Goal: Task Accomplishment & Management: Use online tool/utility

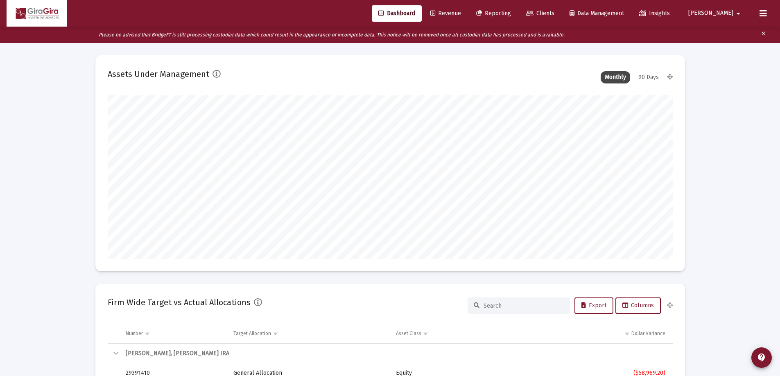
click at [511, 13] on span "Reporting" at bounding box center [493, 13] width 35 height 7
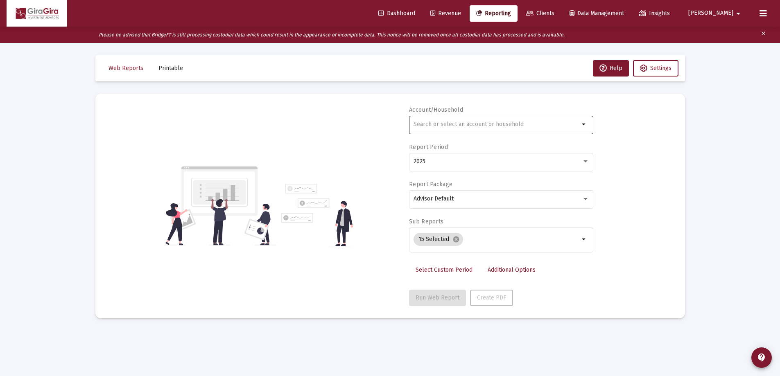
click at [428, 126] on input "text" at bounding box center [497, 124] width 166 height 7
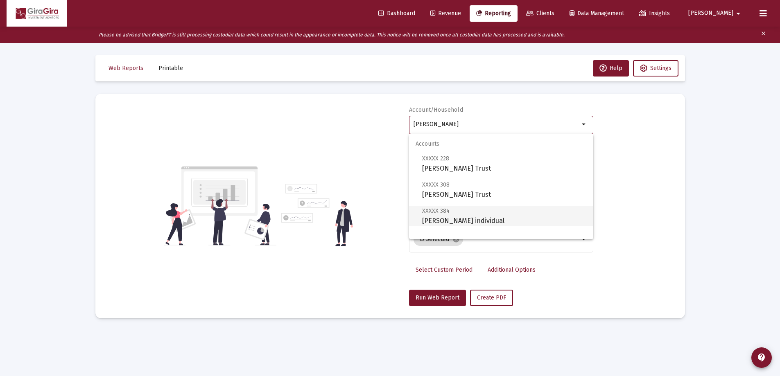
scroll to position [33, 0]
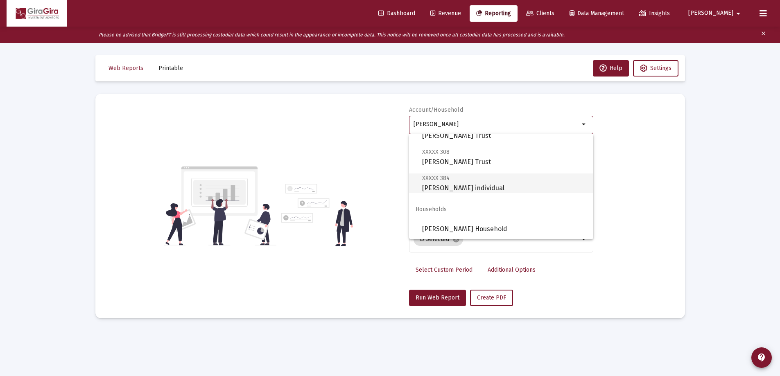
click at [443, 183] on span "XXXXX 384 [PERSON_NAME] individual" at bounding box center [504, 183] width 165 height 20
type input "[PERSON_NAME] individual"
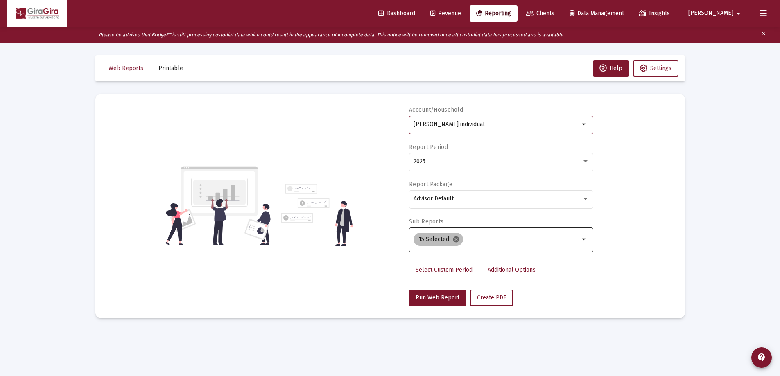
click at [455, 239] on mat-icon "cancel" at bounding box center [456, 239] width 7 height 7
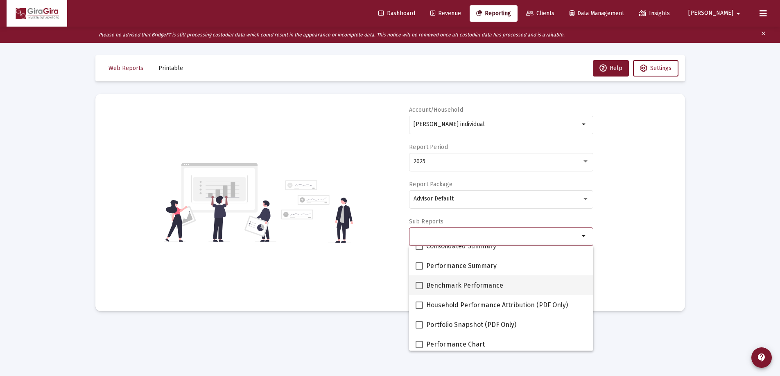
scroll to position [41, 0]
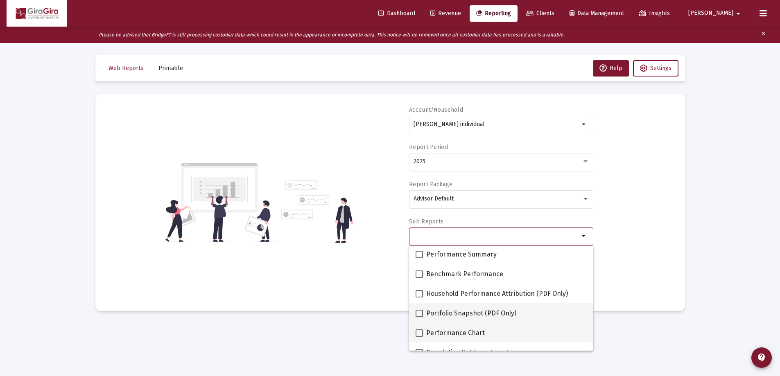
drag, startPoint x: 419, startPoint y: 332, endPoint x: 434, endPoint y: 318, distance: 20.6
click at [420, 330] on span at bounding box center [419, 333] width 7 height 7
click at [419, 337] on input "Performance Chart" at bounding box center [419, 337] width 0 height 0
checkbox input "true"
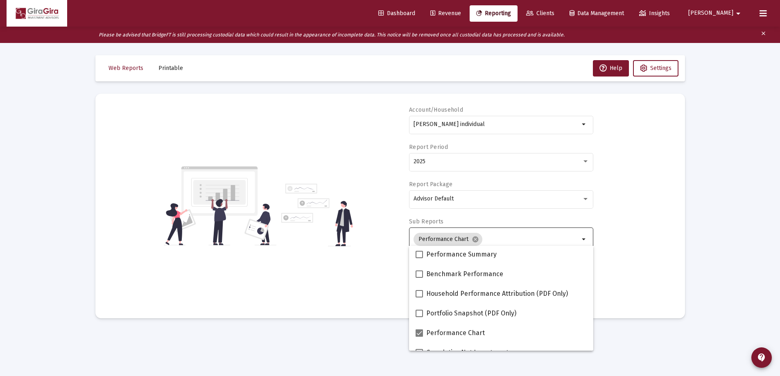
click at [627, 259] on div "Account/Household [PERSON_NAME] individual arrow_drop_down Report Period 2025 R…" at bounding box center [390, 206] width 565 height 200
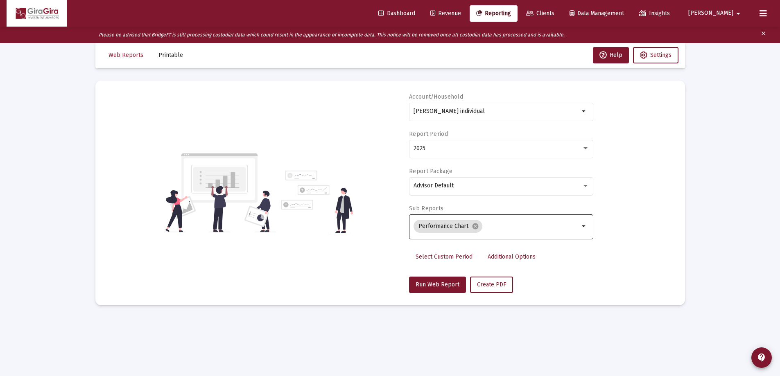
scroll to position [16, 0]
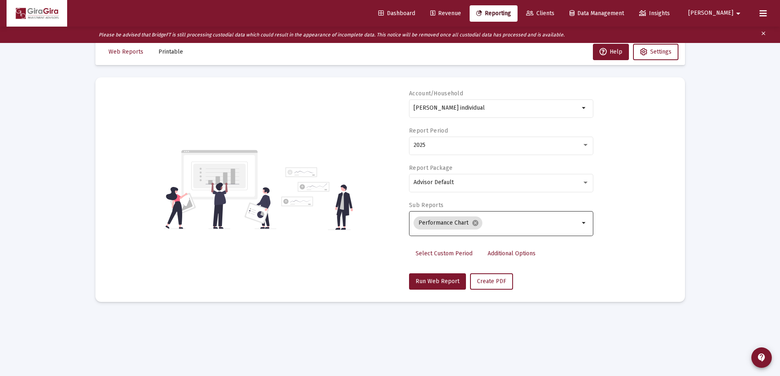
click at [501, 254] on span "Additional Options" at bounding box center [512, 253] width 48 height 7
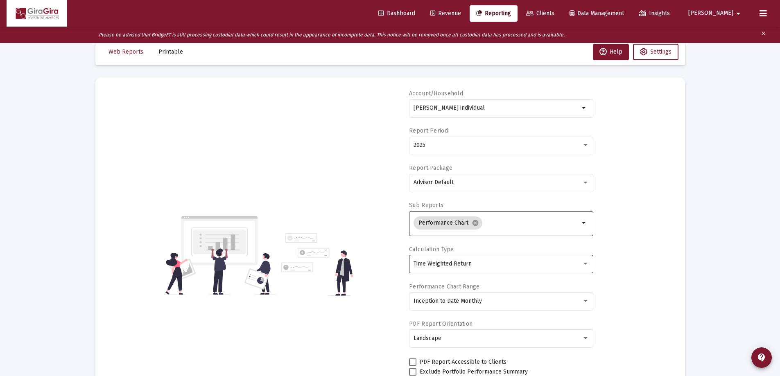
click at [463, 263] on span "Time Weighted Return" at bounding box center [443, 263] width 58 height 7
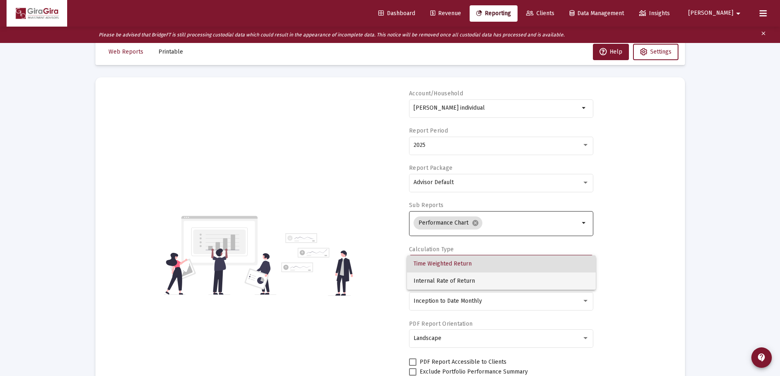
click at [459, 280] on span "Internal Rate of Return" at bounding box center [502, 281] width 176 height 17
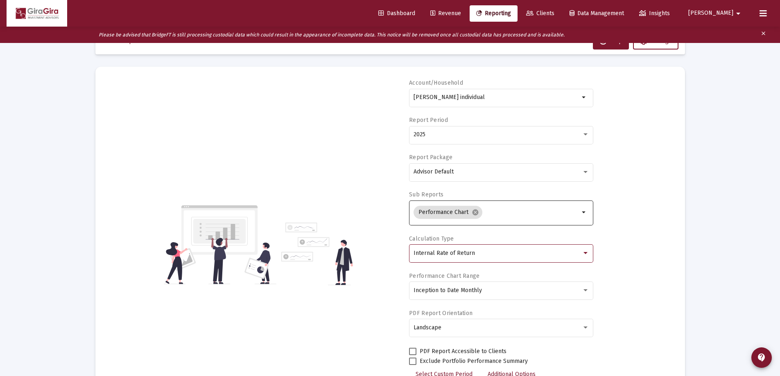
scroll to position [86, 0]
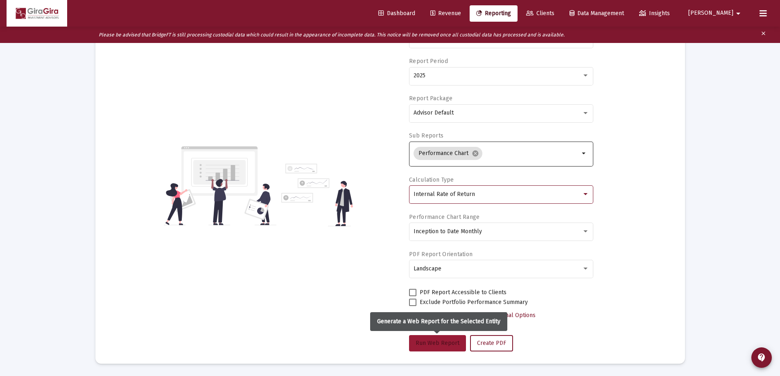
click at [441, 341] on span "Run Web Report" at bounding box center [438, 343] width 44 height 7
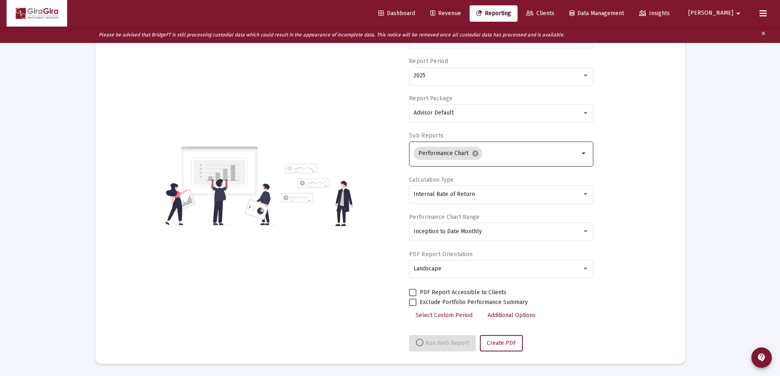
select select "View all"
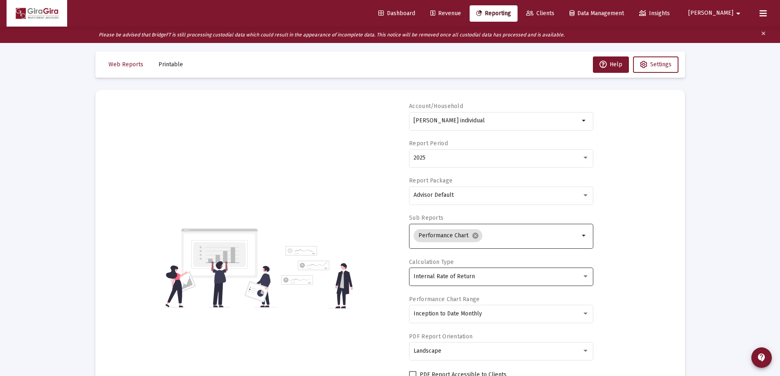
scroll to position [0, 0]
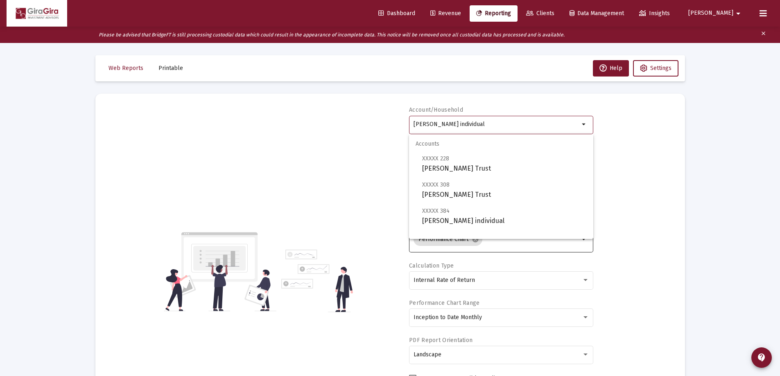
click at [466, 122] on input "[PERSON_NAME] individual" at bounding box center [497, 124] width 166 height 7
click at [447, 164] on span "XXXXX 228 [PERSON_NAME] Trust" at bounding box center [504, 164] width 165 height 20
type input "[PERSON_NAME] Trust"
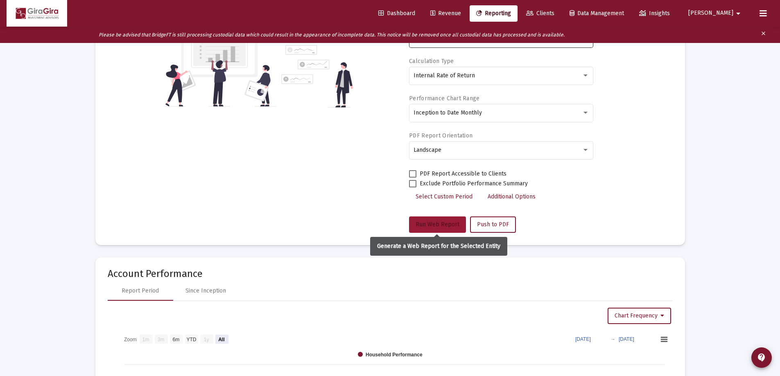
click at [444, 222] on span "Run Web Report" at bounding box center [438, 224] width 44 height 7
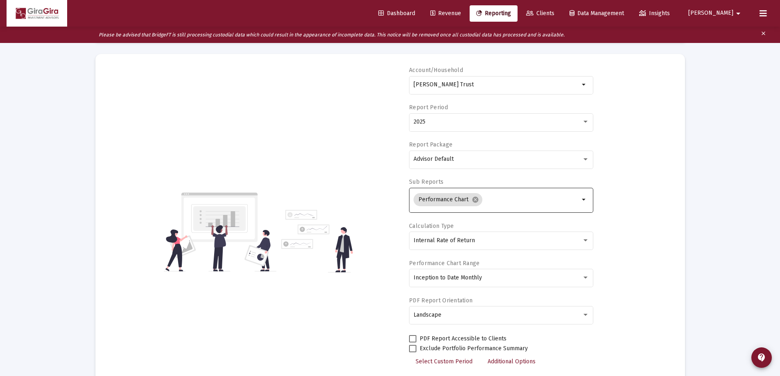
scroll to position [86, 0]
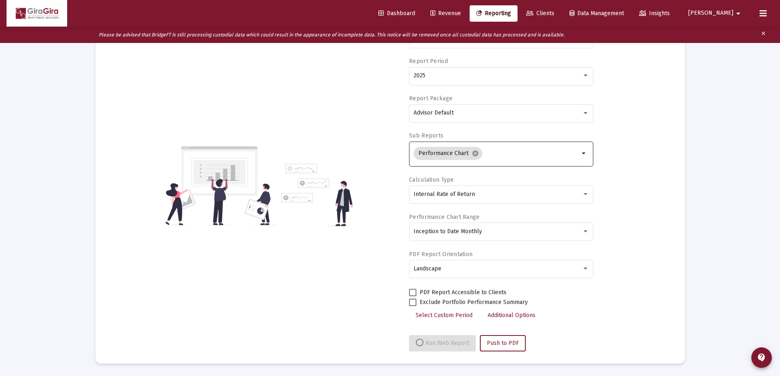
select select "View all"
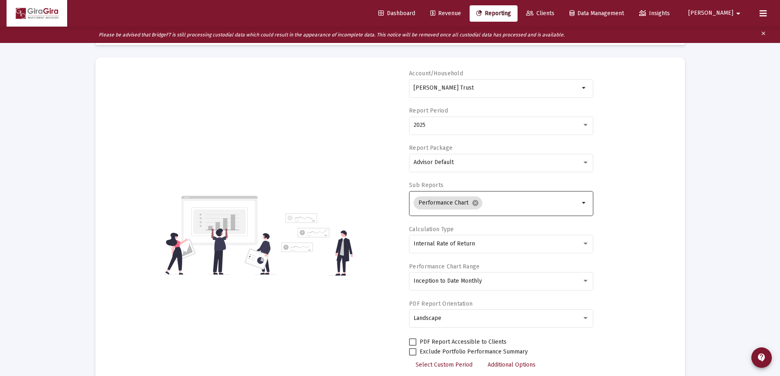
scroll to position [4, 0]
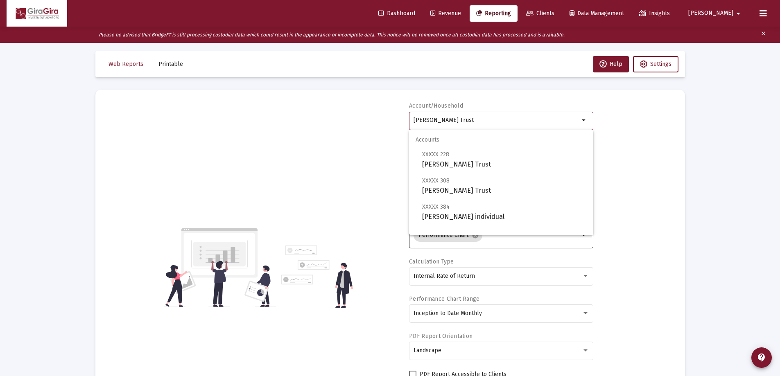
click at [447, 121] on input "[PERSON_NAME] Trust" at bounding box center [497, 120] width 166 height 7
click at [437, 184] on span "XXXXX 308" at bounding box center [435, 180] width 27 height 7
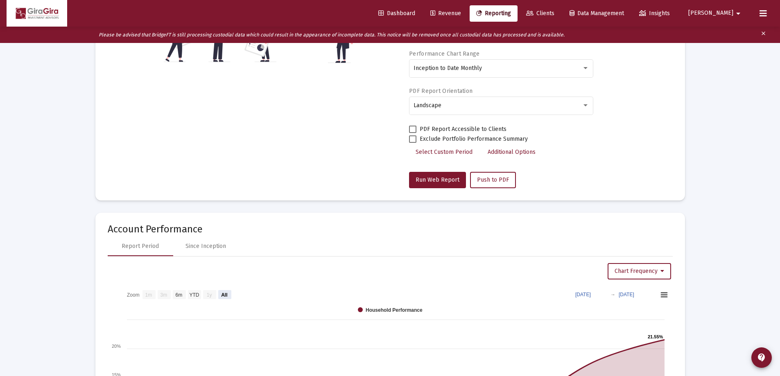
scroll to position [250, 0]
click at [437, 179] on span "Run Web Report" at bounding box center [438, 179] width 44 height 7
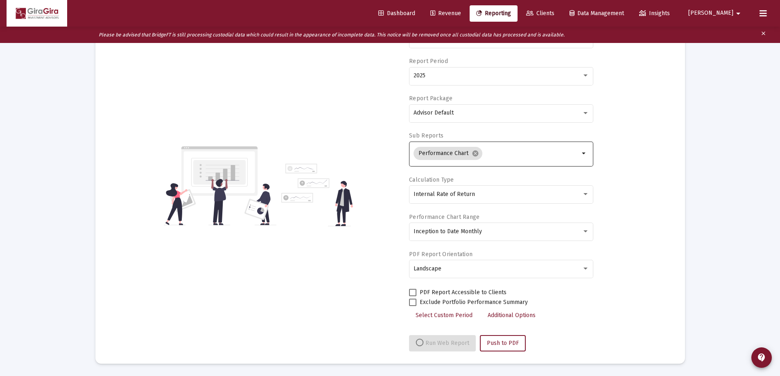
select select "View all"
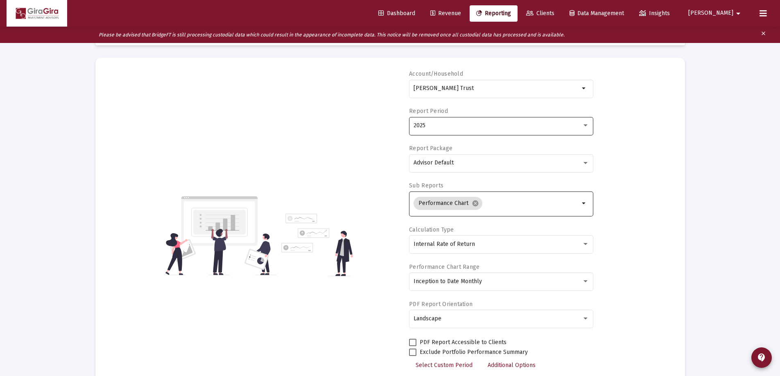
scroll to position [0, 0]
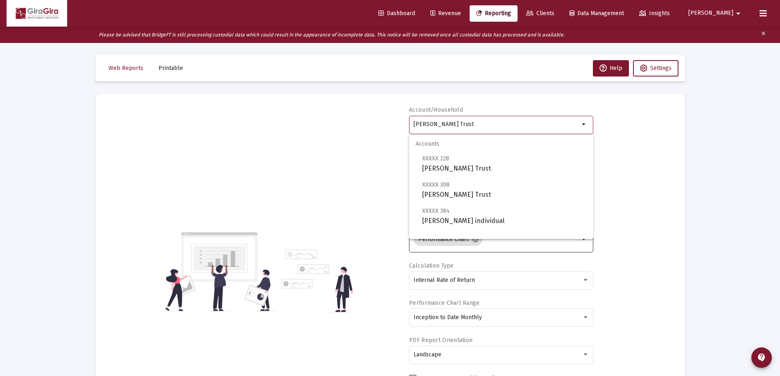
drag, startPoint x: 414, startPoint y: 123, endPoint x: 649, endPoint y: 129, distance: 234.8
click at [646, 129] on div "Account/Household [PERSON_NAME] Trust arrow_drop_down Report Period 2025 Report…" at bounding box center [390, 272] width 565 height 332
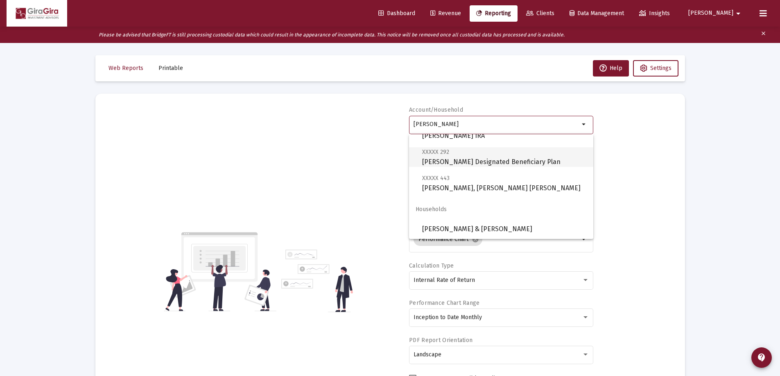
click at [488, 161] on span "XXXXX 292 [PERSON_NAME] Designated Beneficiary Plan" at bounding box center [504, 157] width 165 height 20
type input "[PERSON_NAME] Designated Beneficiary Plan"
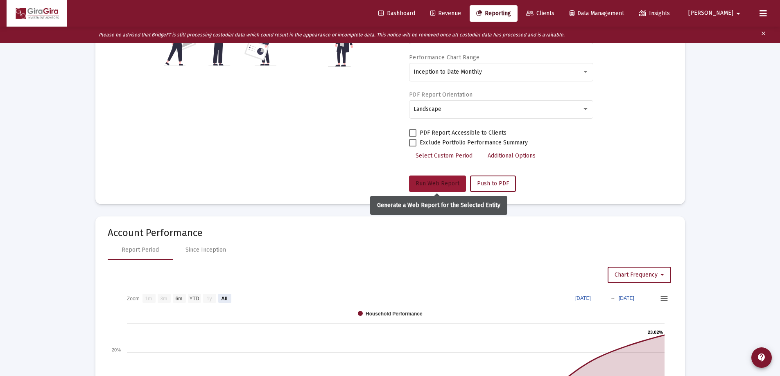
click at [430, 185] on span "Run Web Report" at bounding box center [438, 183] width 44 height 7
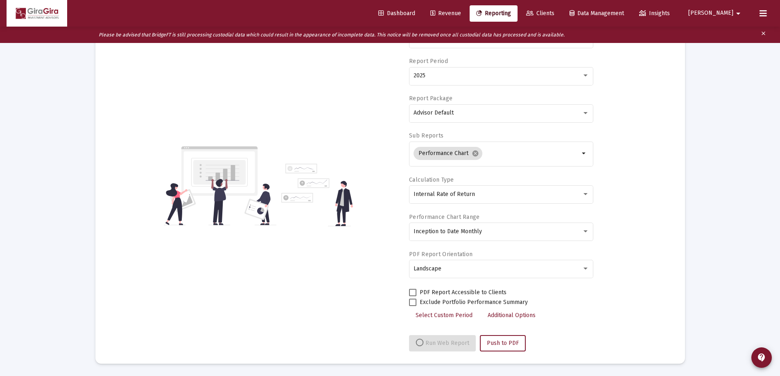
select select "View all"
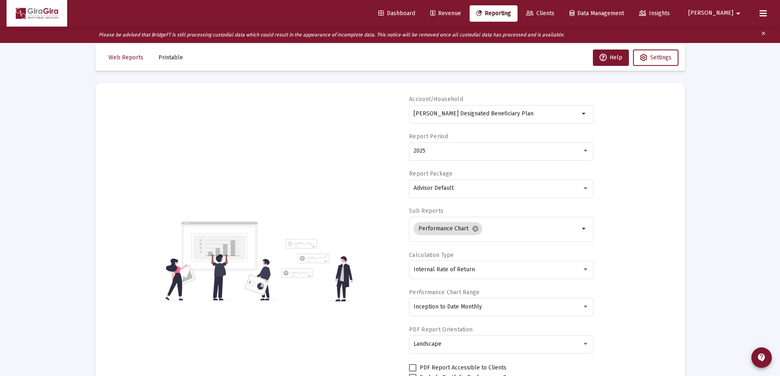
scroll to position [0, 0]
